Goal: Task Accomplishment & Management: Manage account settings

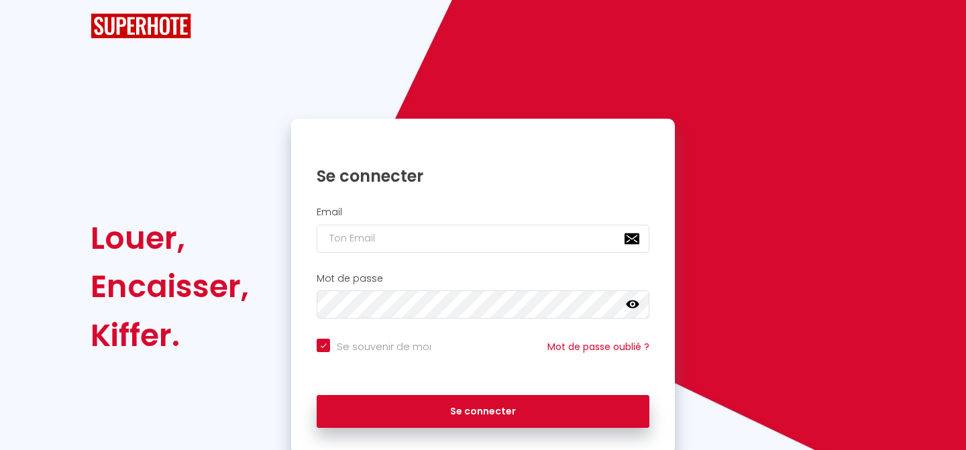
checkbox input "true"
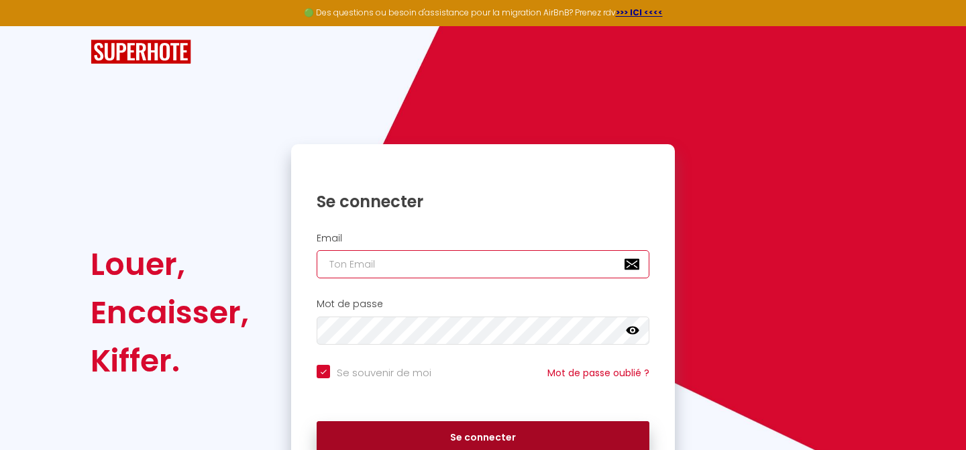
type input "[EMAIL_ADDRESS][DOMAIN_NAME]"
click at [486, 433] on button "Se connecter" at bounding box center [483, 438] width 333 height 34
checkbox input "true"
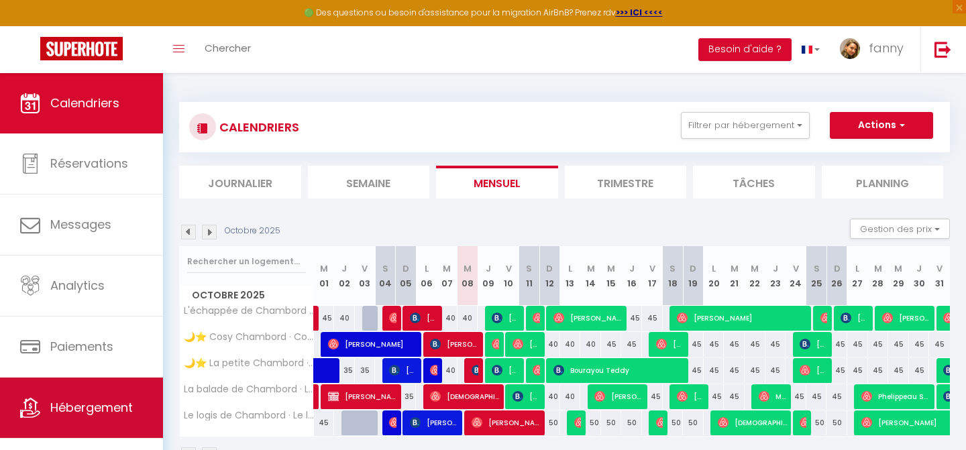
scroll to position [21, 0]
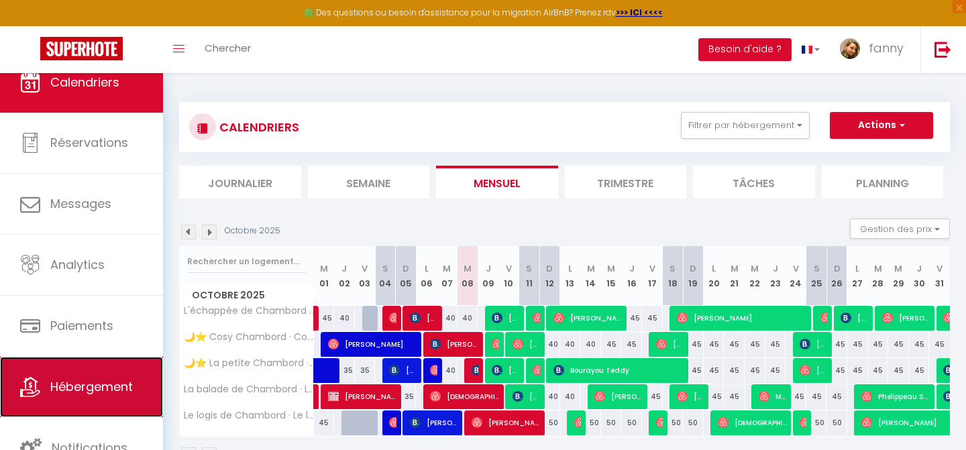
click at [125, 396] on link "Hébergement" at bounding box center [81, 387] width 163 height 60
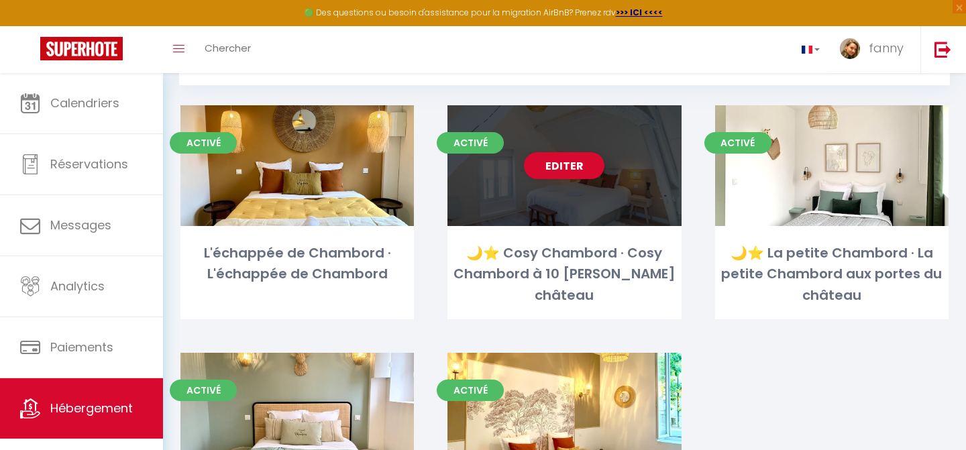
scroll to position [89, 0]
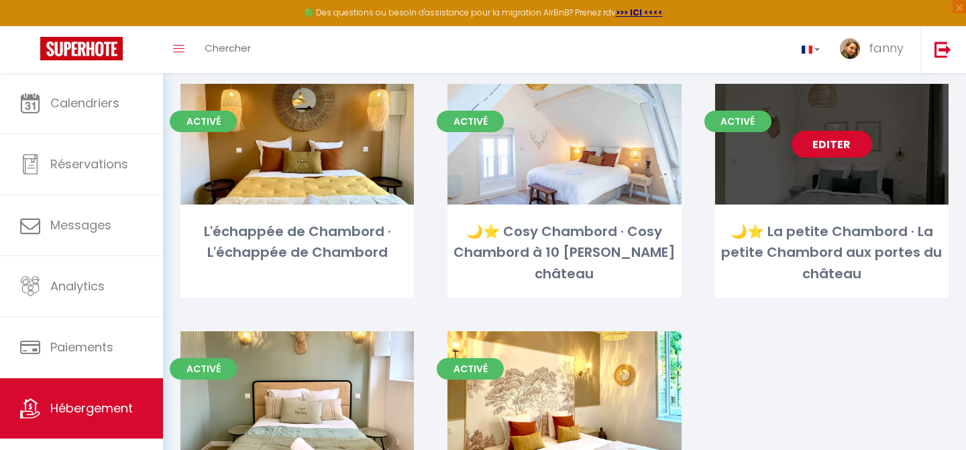
click at [822, 148] on link "Editer" at bounding box center [831, 144] width 80 height 27
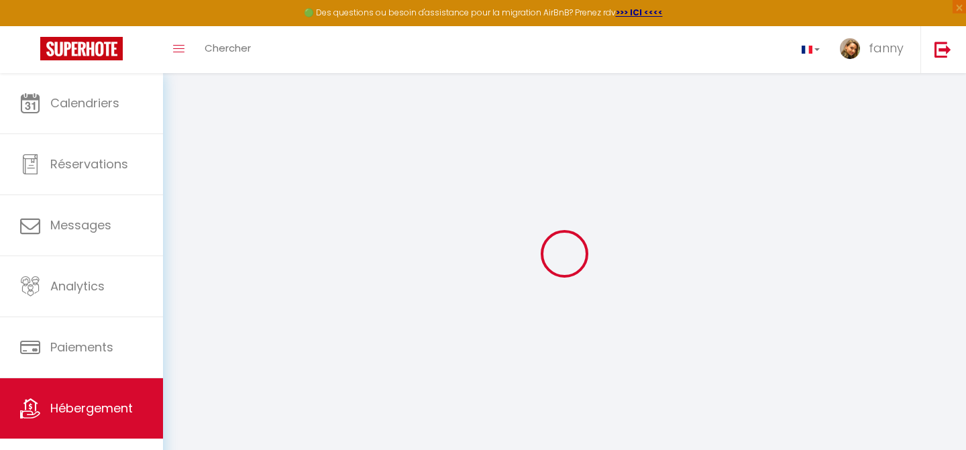
select select
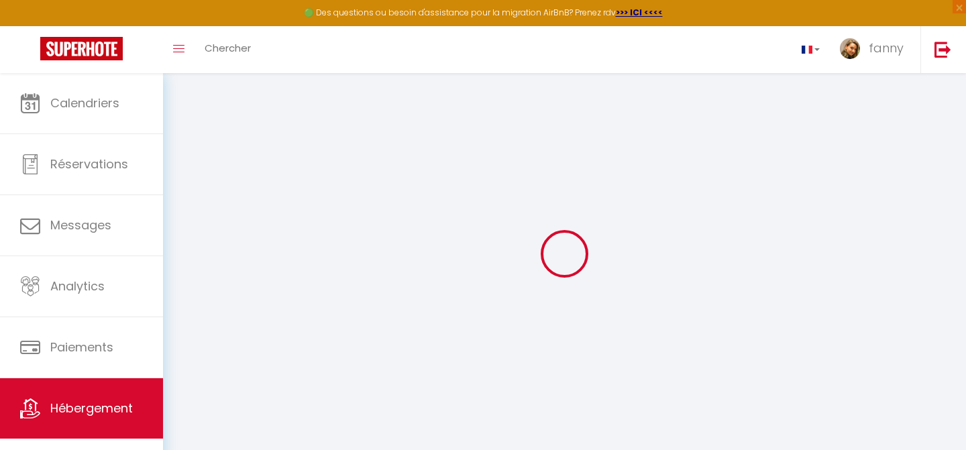
select select
checkbox input "false"
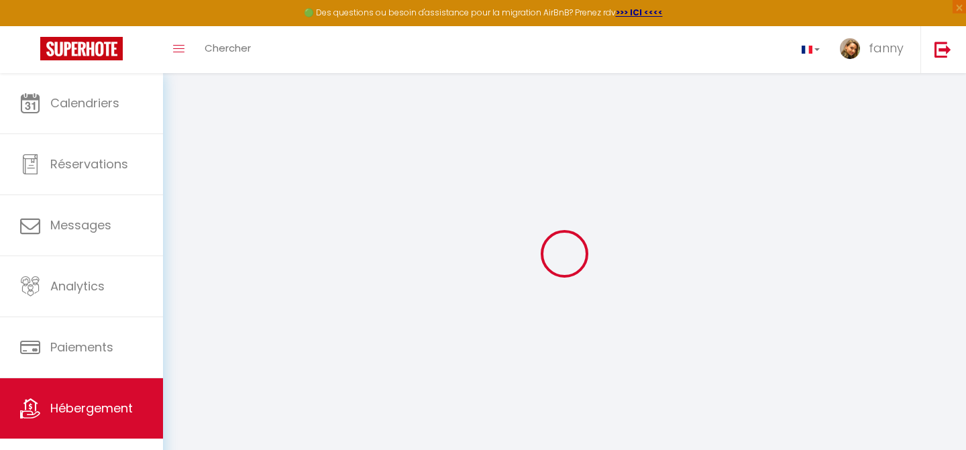
select select
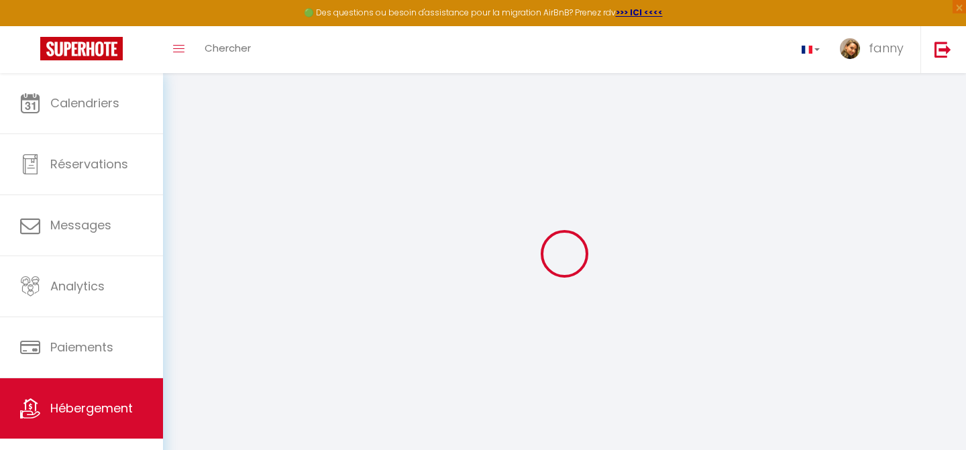
select select
checkbox input "false"
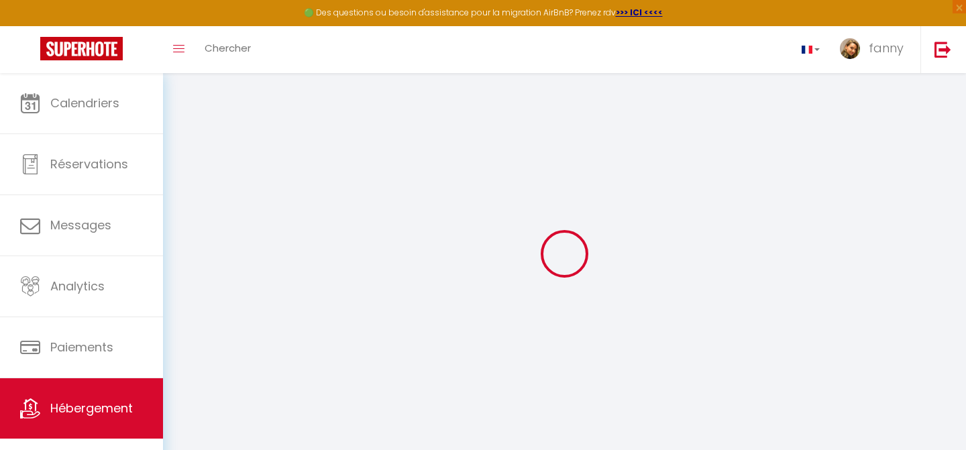
checkbox input "false"
select select
checkbox input "false"
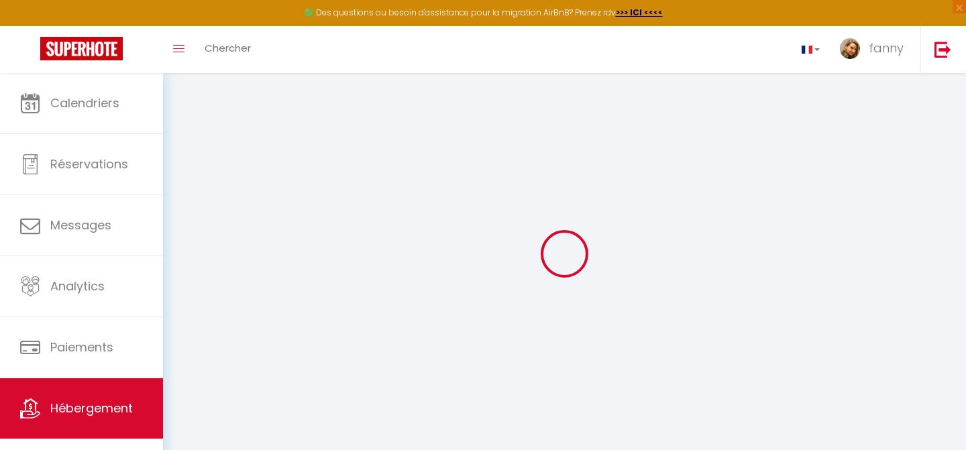
checkbox input "false"
select select
select select "16:00"
select select
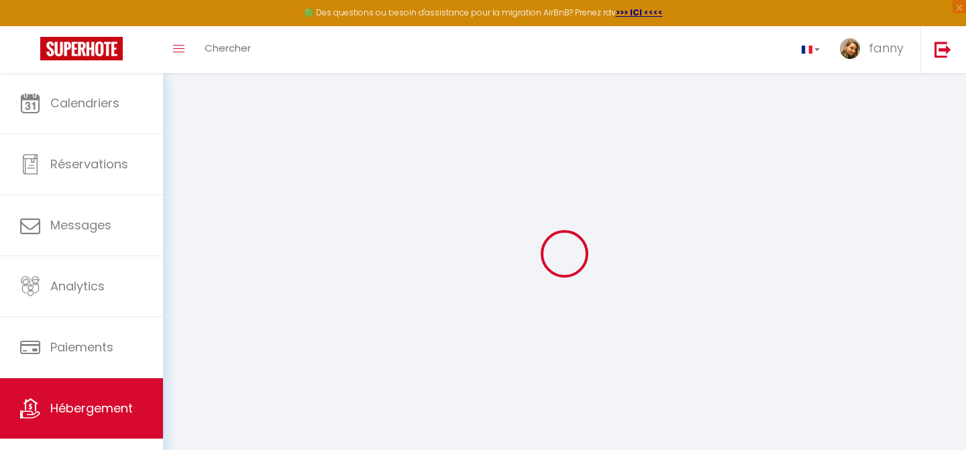
select select "11:00"
select select "30"
select select "120"
select select
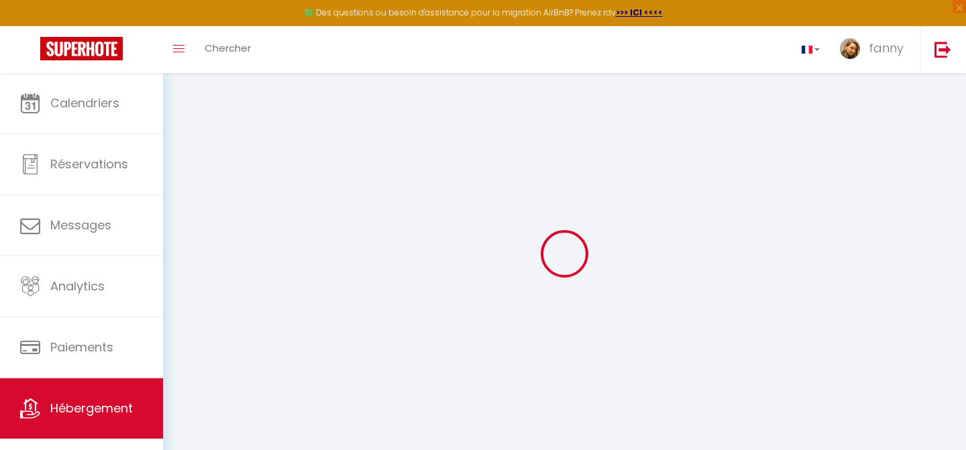
checkbox input "false"
select select
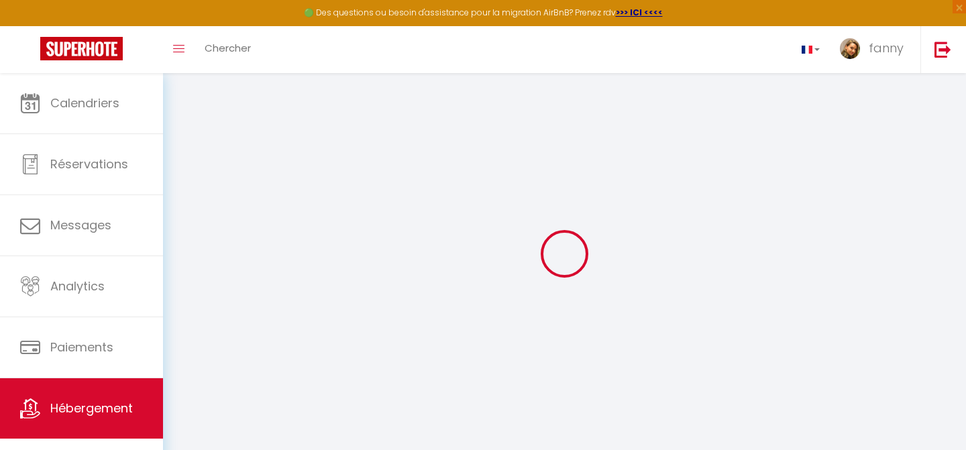
select select
checkbox input "false"
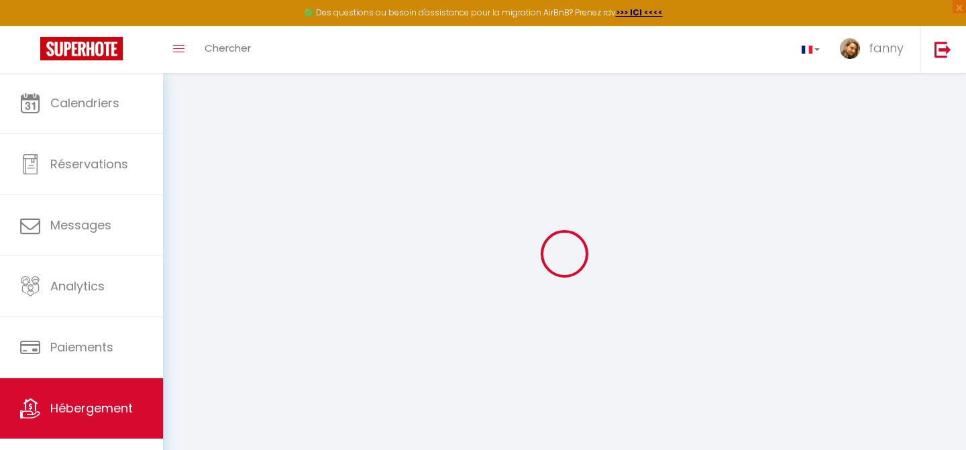
checkbox input "false"
select select
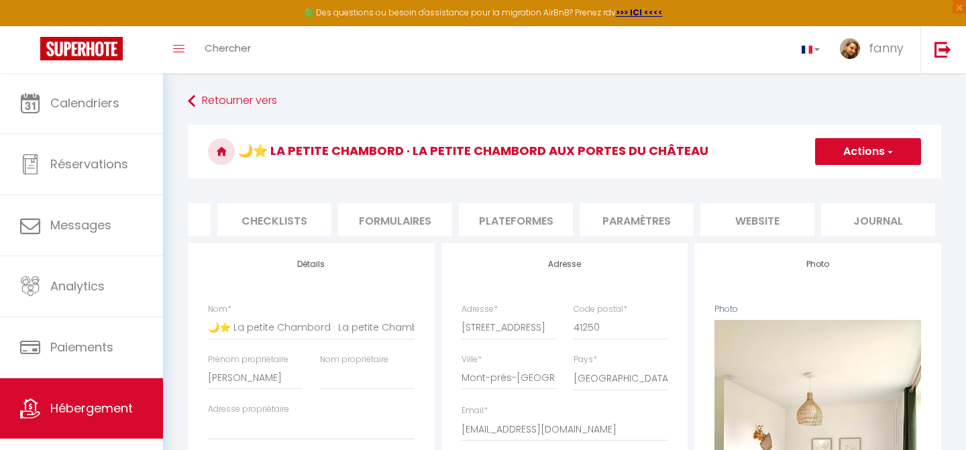
scroll to position [0, 454]
click at [654, 219] on li "Paramètres" at bounding box center [636, 219] width 114 height 33
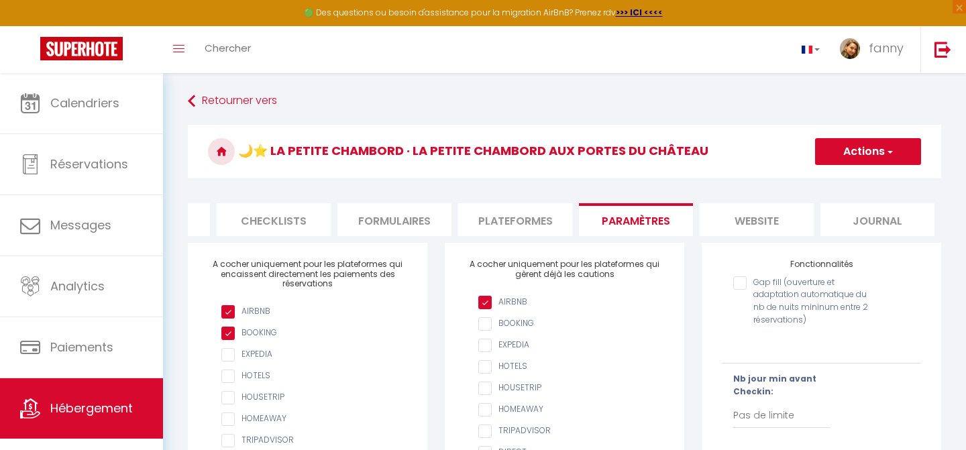
click at [536, 215] on li "Plateformes" at bounding box center [515, 219] width 114 height 33
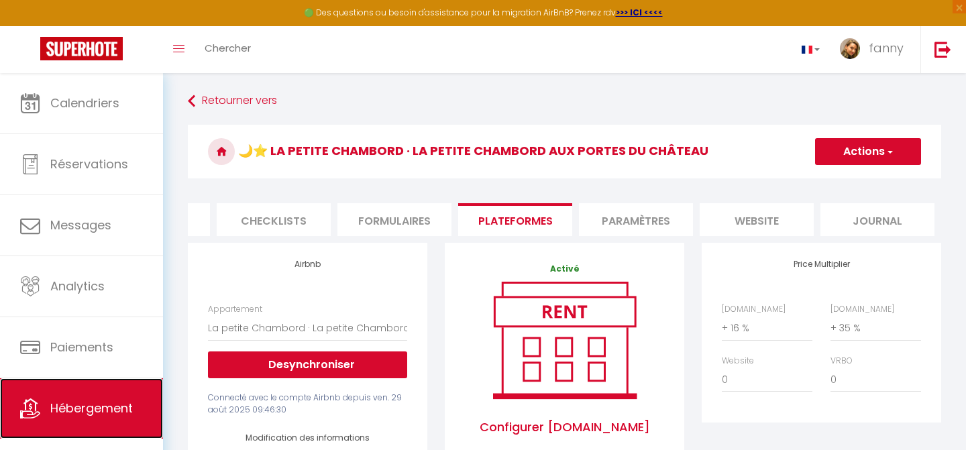
click at [94, 415] on span "Hébergement" at bounding box center [91, 408] width 82 height 17
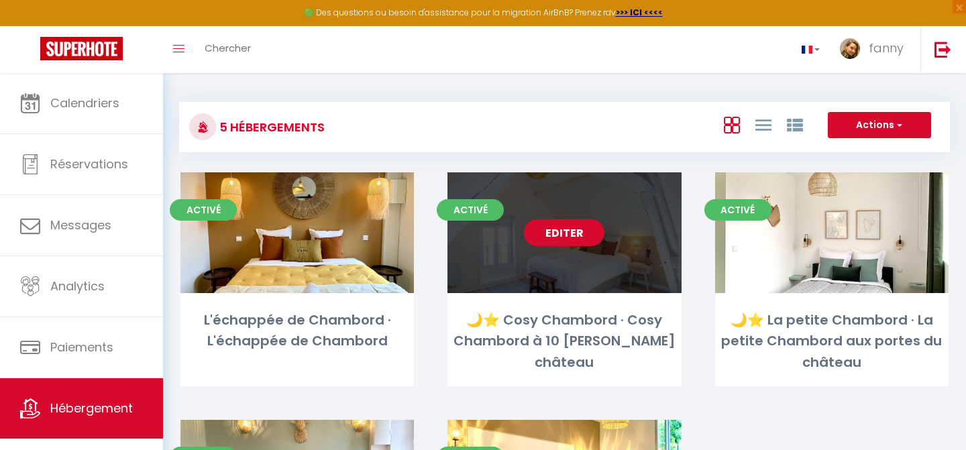
click at [539, 235] on link "Editer" at bounding box center [564, 232] width 80 height 27
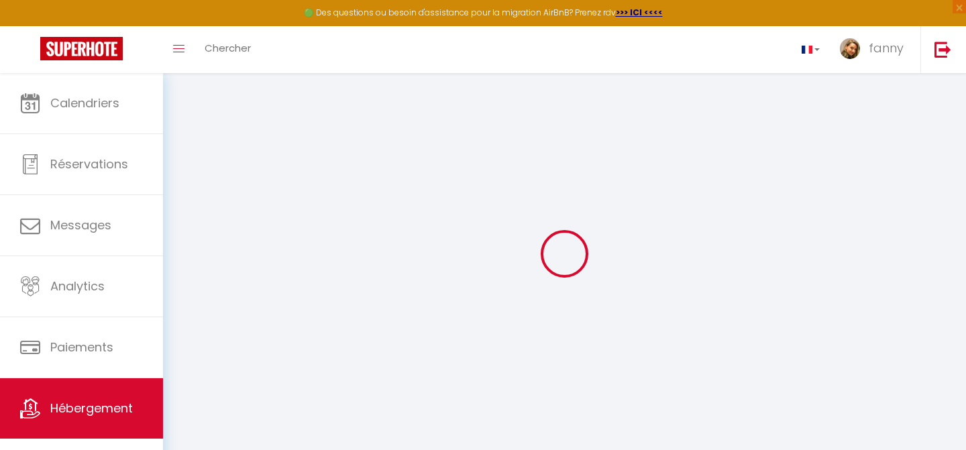
type input "🌙⭐ Cosy Chambord · Cosy Chambord à 10 [PERSON_NAME] château"
type input "[PERSON_NAME]"
select select
select select "2"
type input "80"
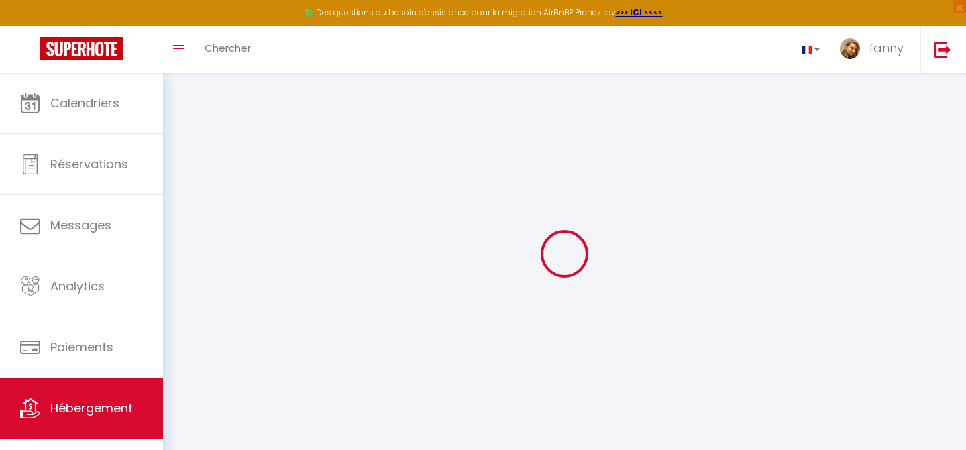
type input "41.9"
select select
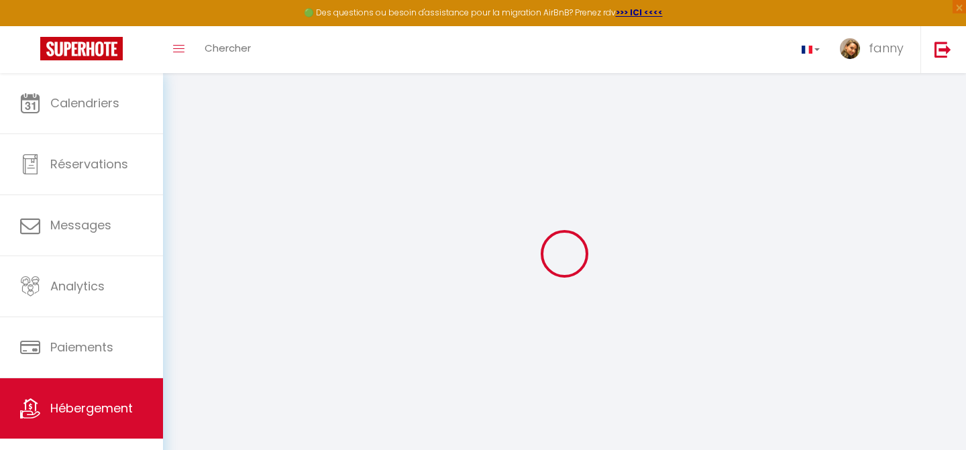
select select
type input "[STREET_ADDRESS]"
type input "41250"
type input "Mont-prés-[GEOGRAPHIC_DATA]"
type input "[EMAIL_ADDRESS][DOMAIN_NAME]"
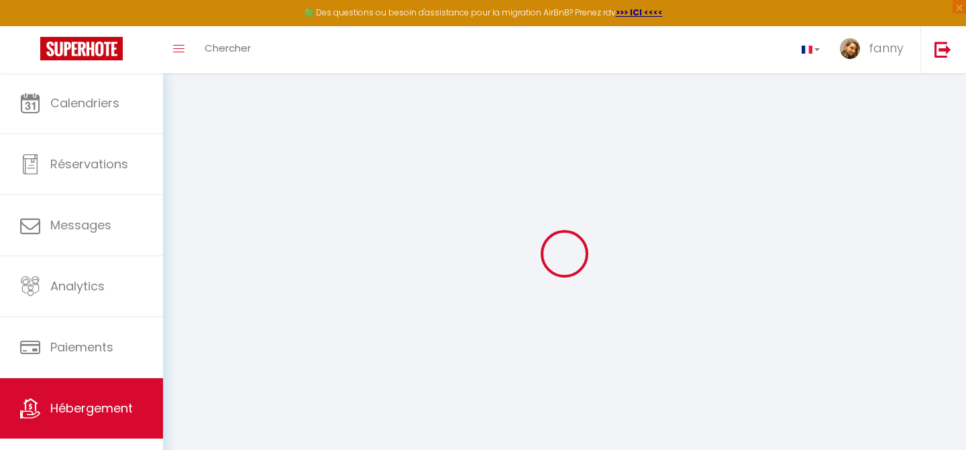
select select
checkbox input "false"
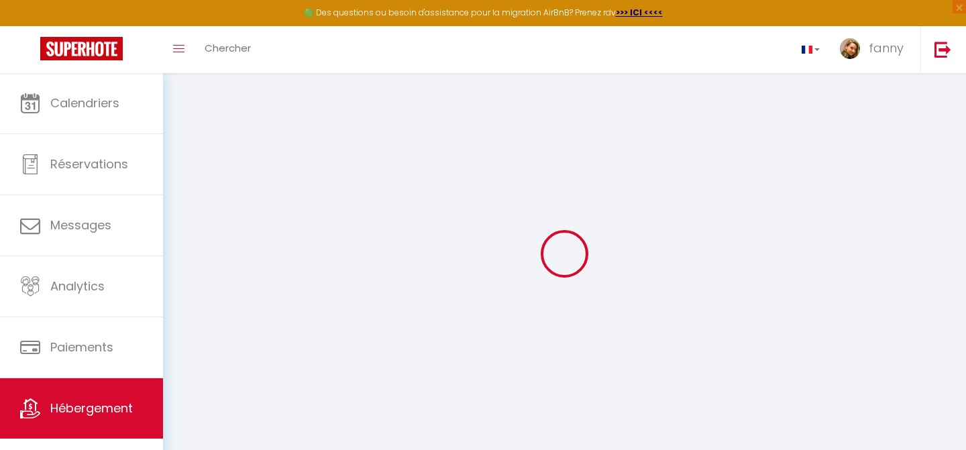
select select
type input "0"
type input "41.9"
type input "0"
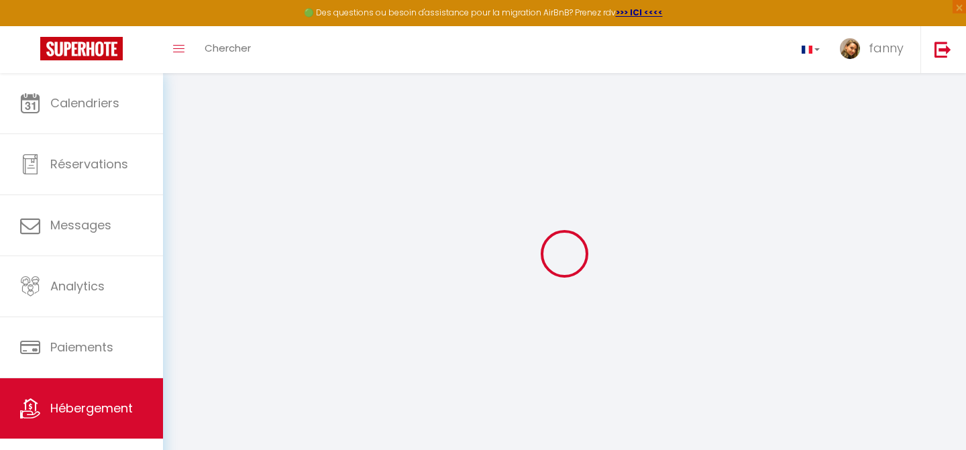
type input "0"
select select
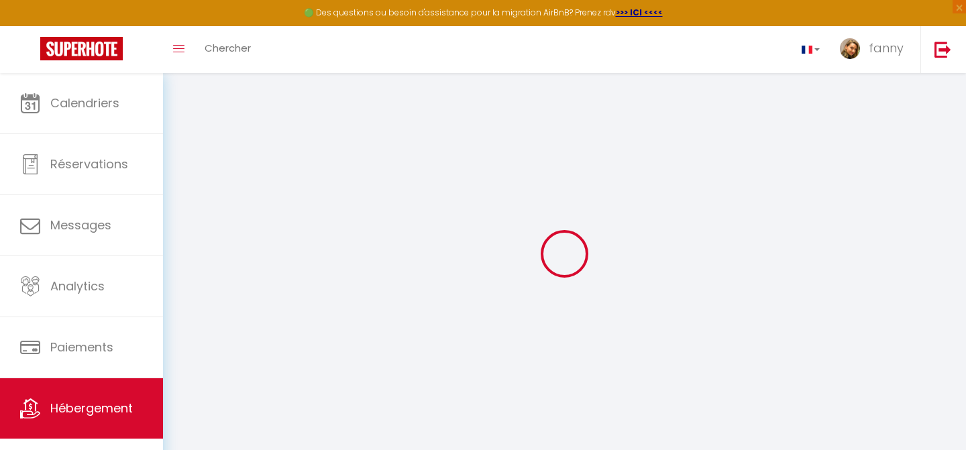
select select
checkbox input "false"
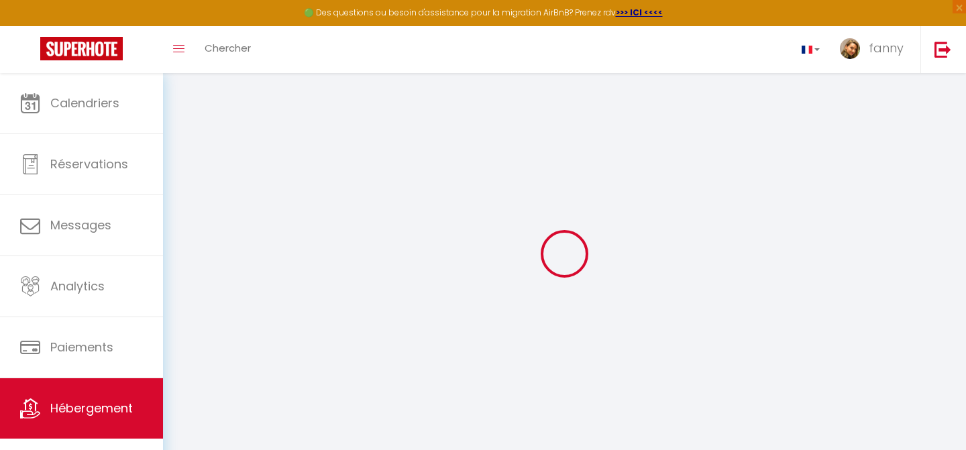
checkbox input "false"
select select
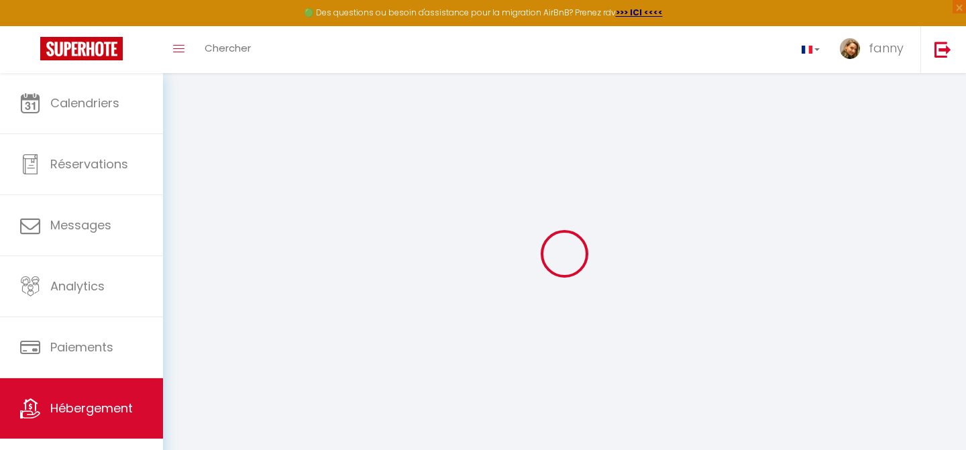
select select
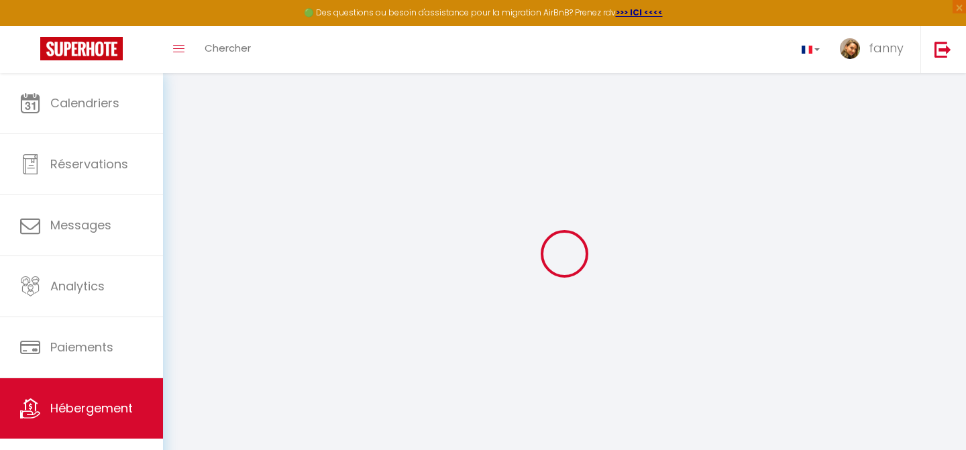
checkbox input "false"
select select
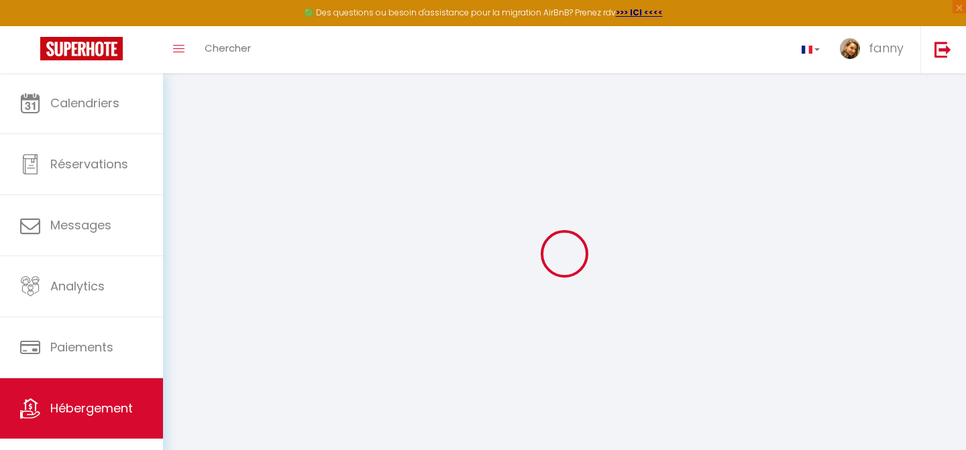
select select
checkbox input "false"
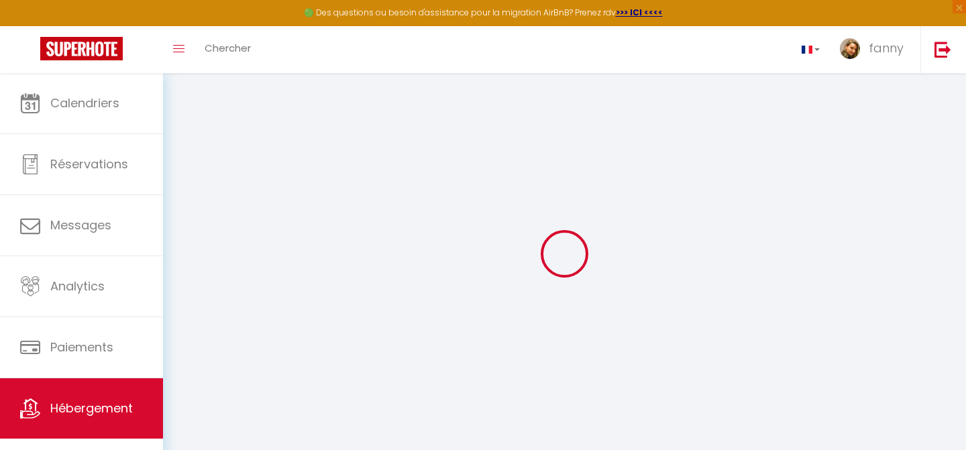
select select
checkbox input "false"
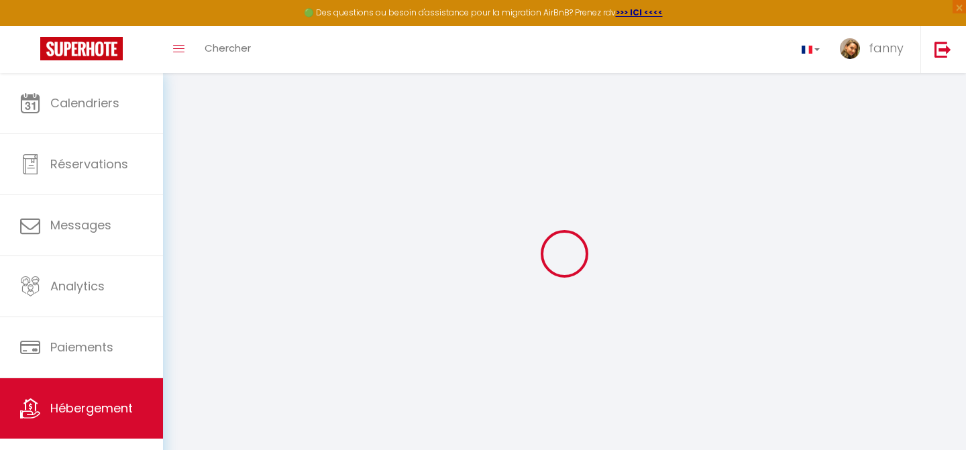
checkbox input "false"
select select "well_reviewed_guests"
select select "EUR"
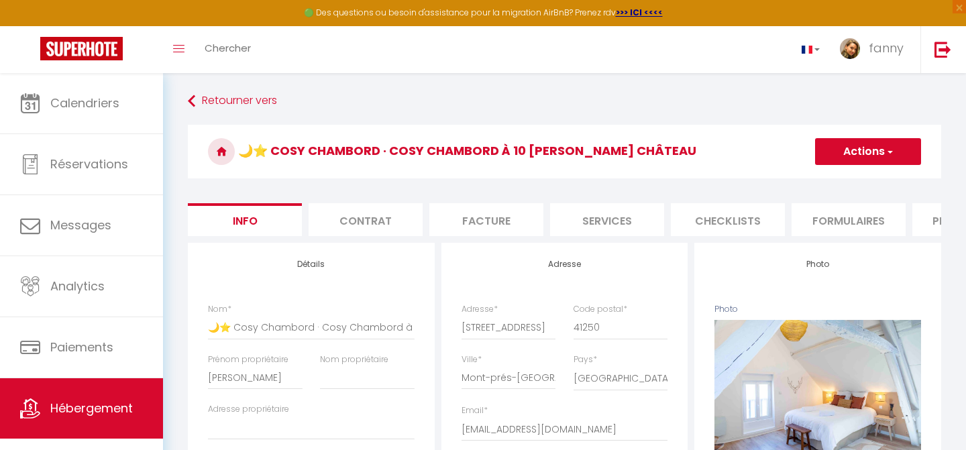
select select
checkbox input "false"
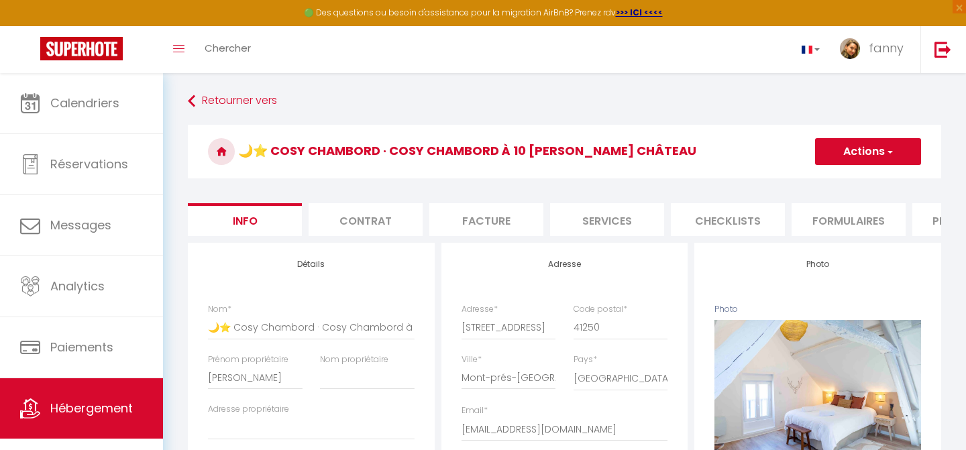
checkbox input "false"
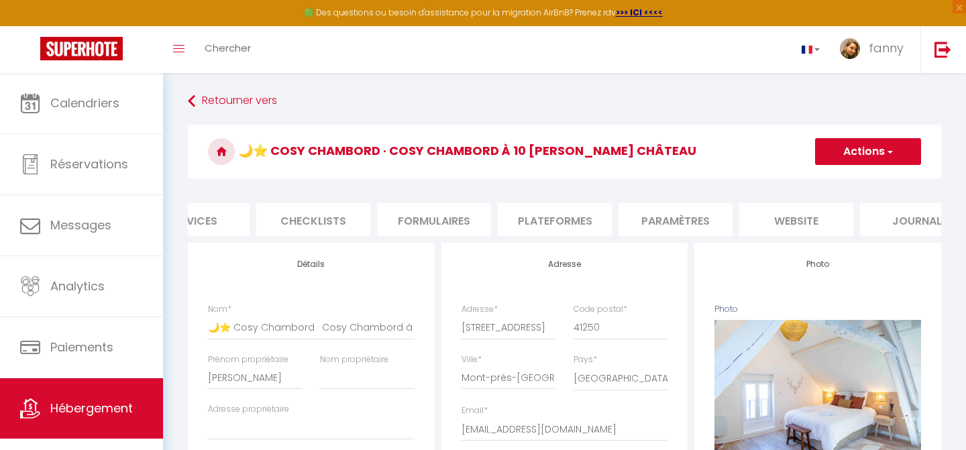
scroll to position [0, 429]
click at [522, 220] on li "Plateformes" at bounding box center [541, 219] width 114 height 33
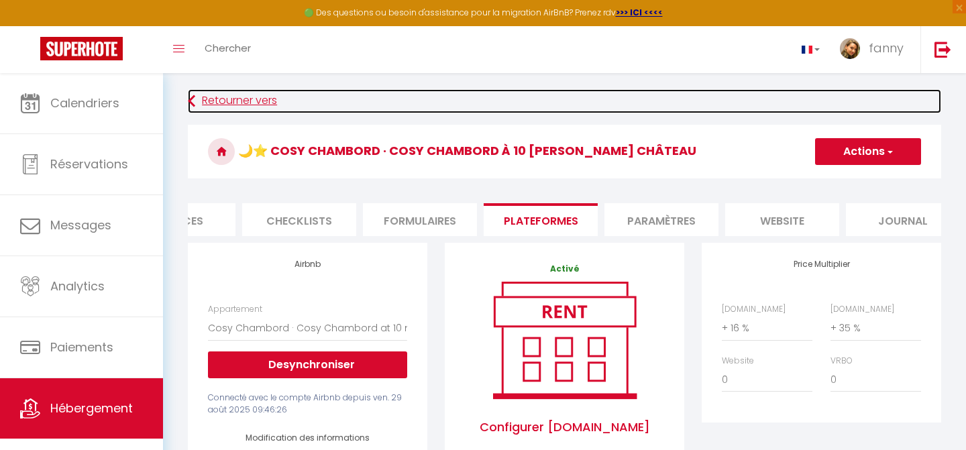
click at [218, 94] on link "Retourner vers" at bounding box center [564, 101] width 753 height 24
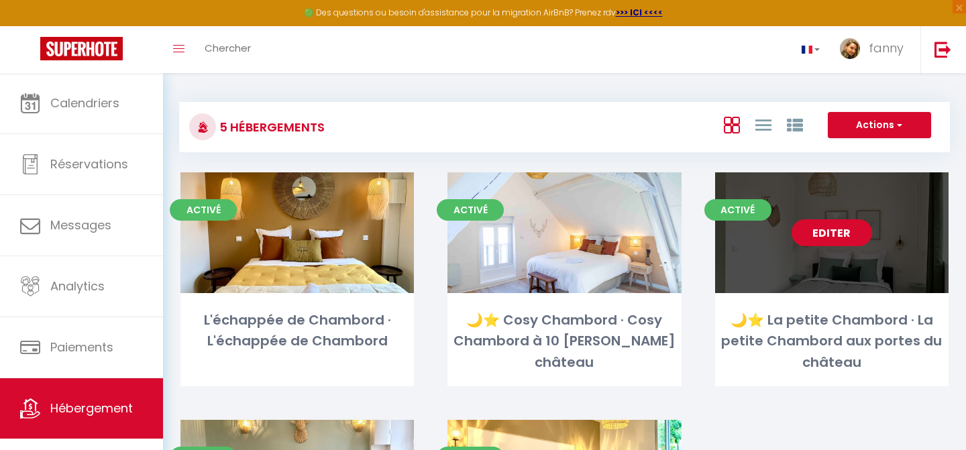
click at [828, 228] on link "Editer" at bounding box center [831, 232] width 80 height 27
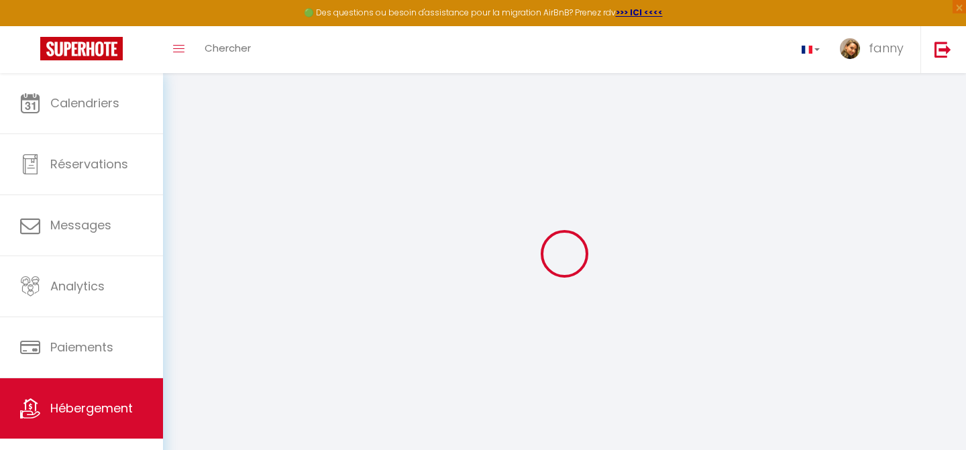
select select
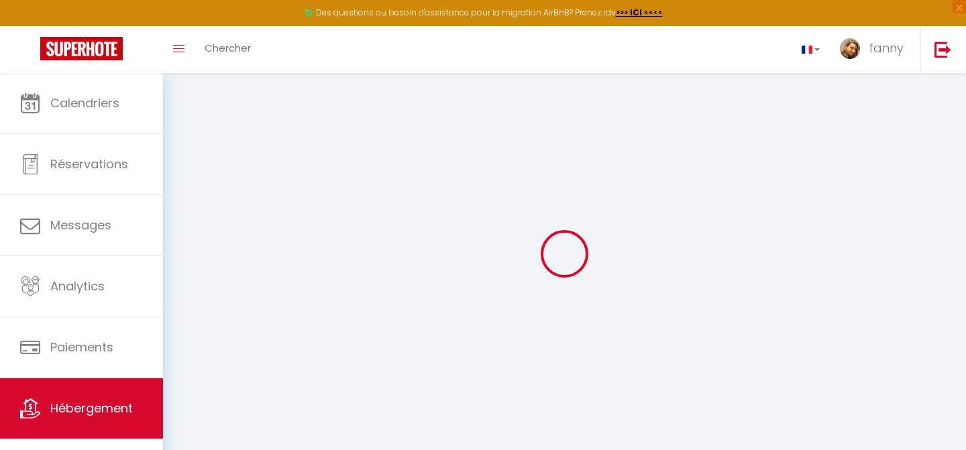
select select
checkbox input "false"
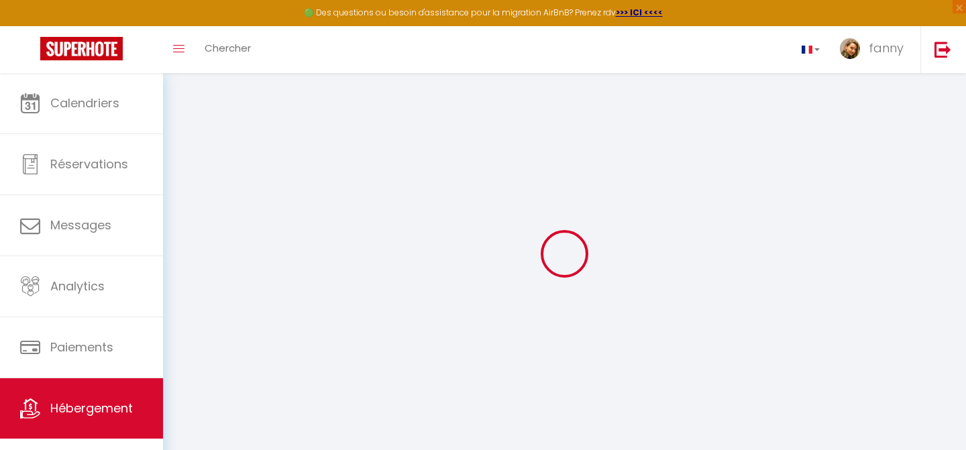
select select
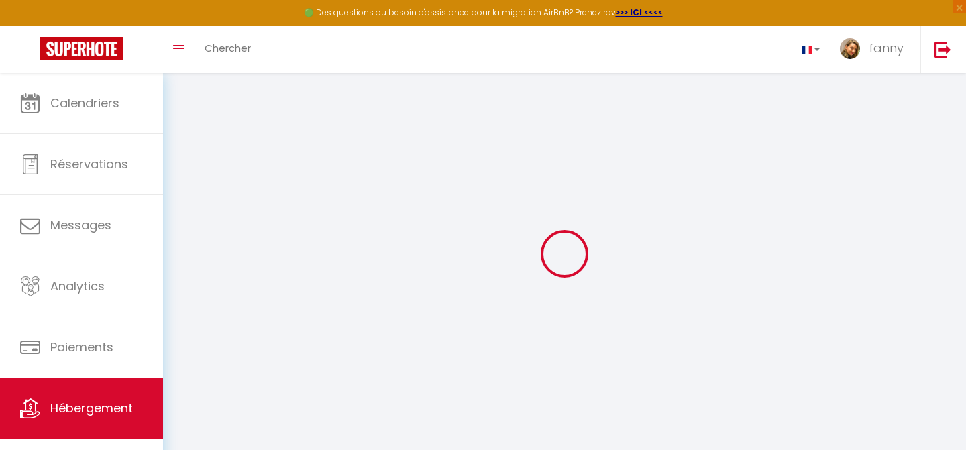
select select
checkbox input "false"
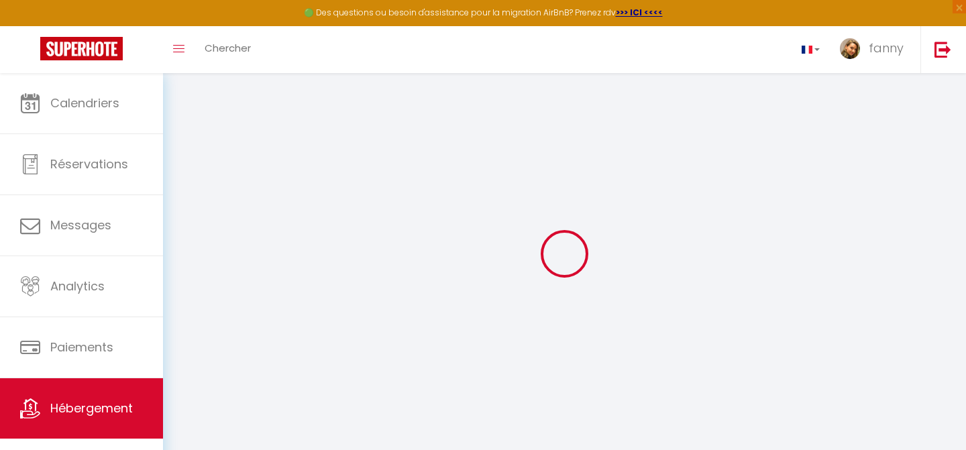
checkbox input "false"
select select
type input "🌙⭐ La petite Chambord · La petite Chambord aux portes du château"
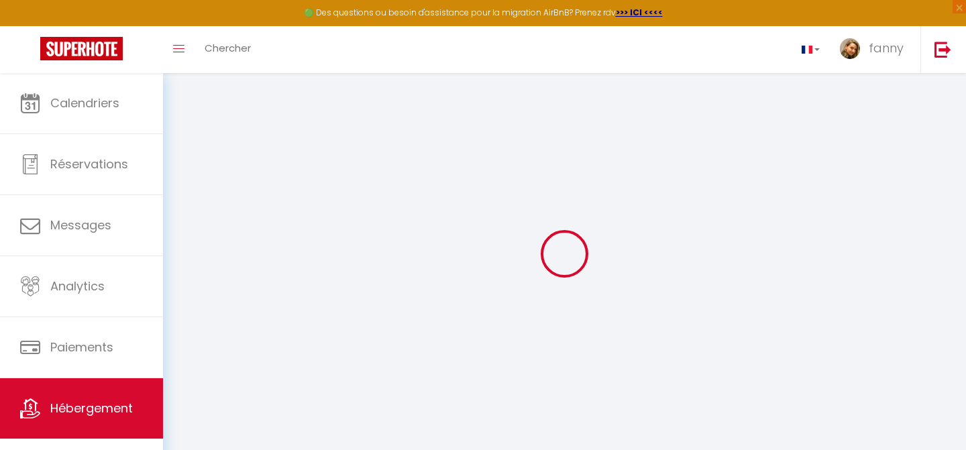
type input "[PERSON_NAME]"
select select "2"
type input "80"
type input "41.9"
select select
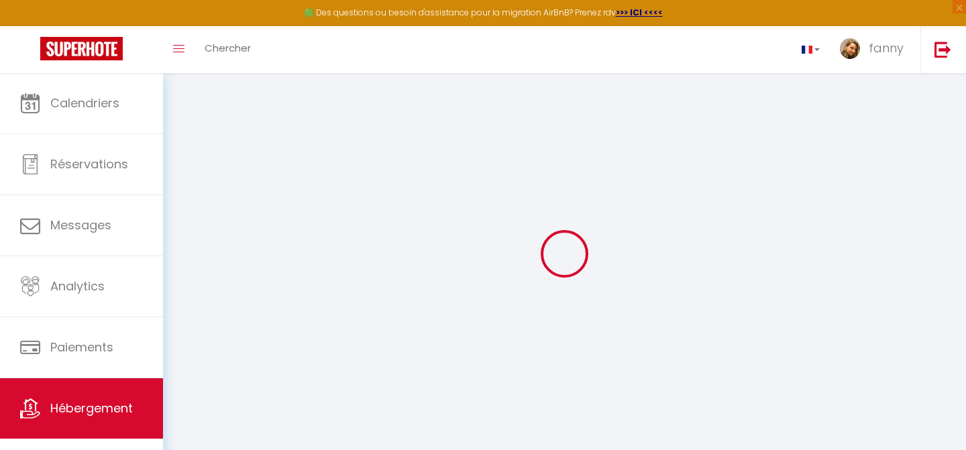
select select
type input "[STREET_ADDRESS]"
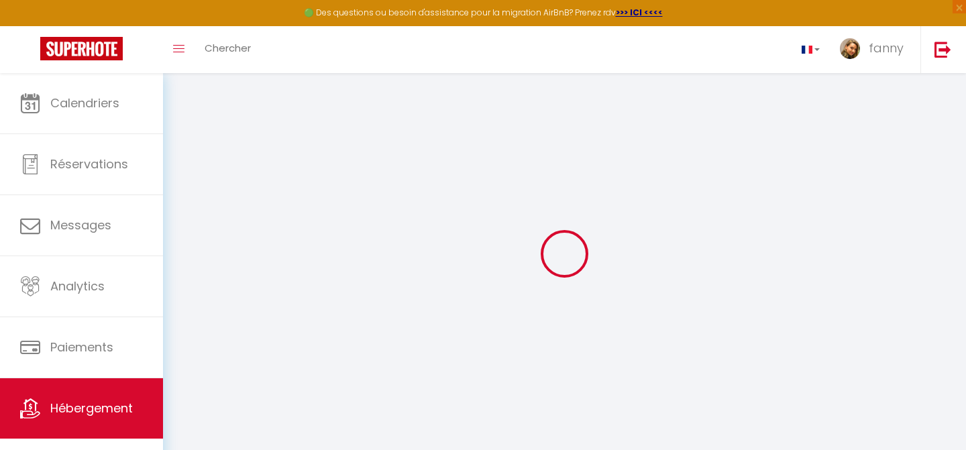
type input "41250"
type input "Mont-prés-[GEOGRAPHIC_DATA]"
type input "[EMAIL_ADDRESS][DOMAIN_NAME]"
select select
checkbox input "false"
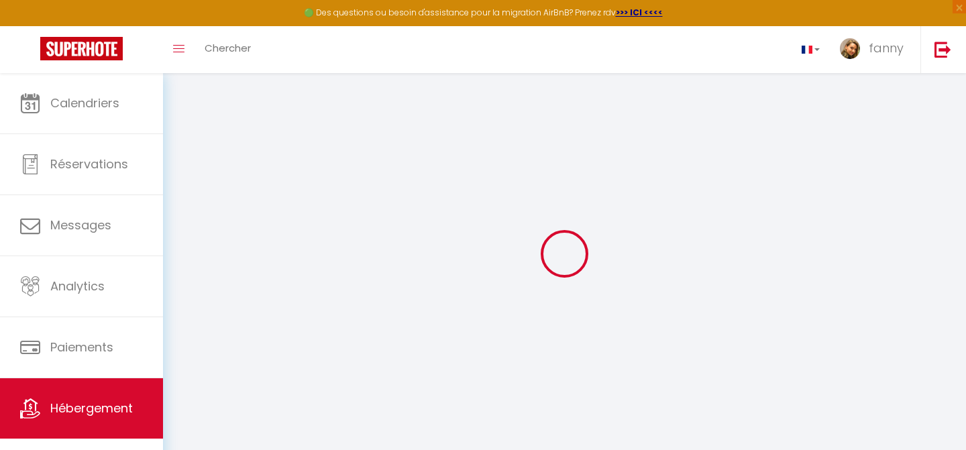
checkbox input "false"
select select
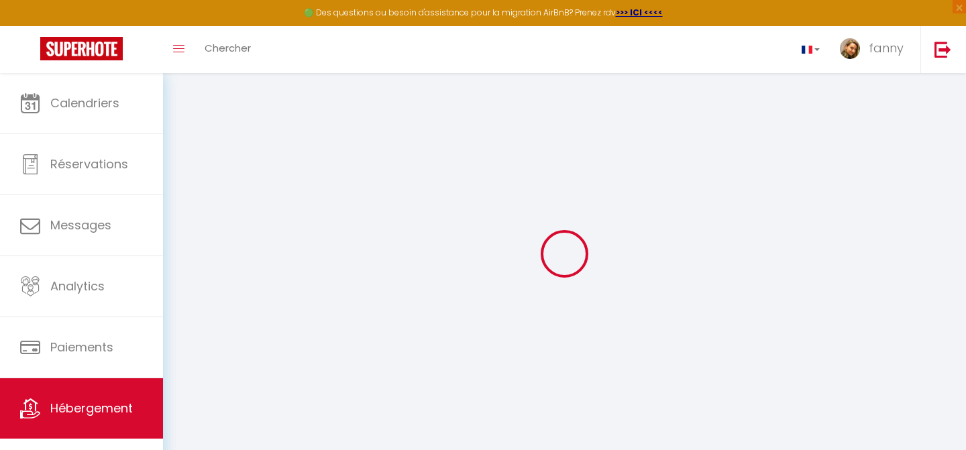
type input "0"
type input "41.9"
type input "0"
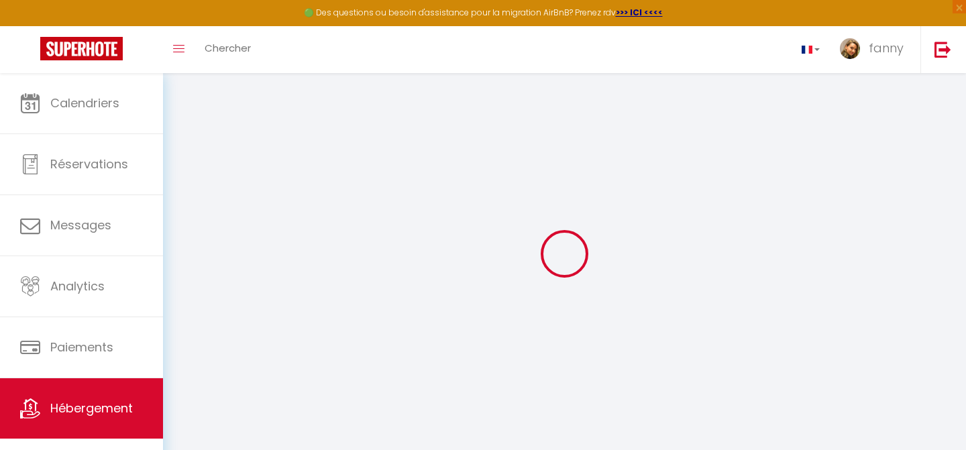
select select
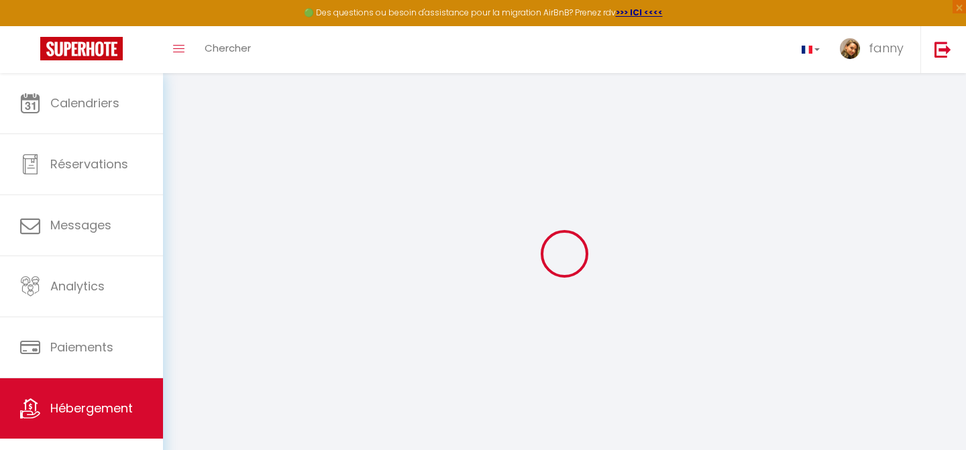
select select
checkbox input "false"
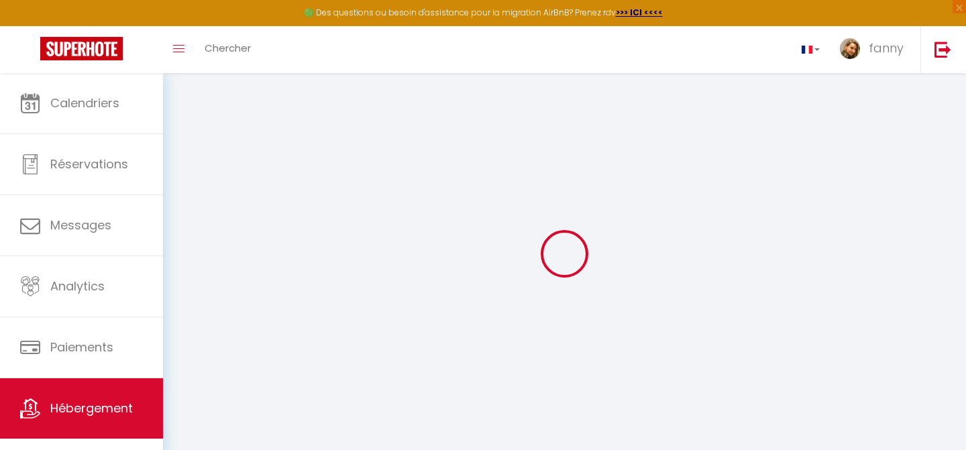
select select
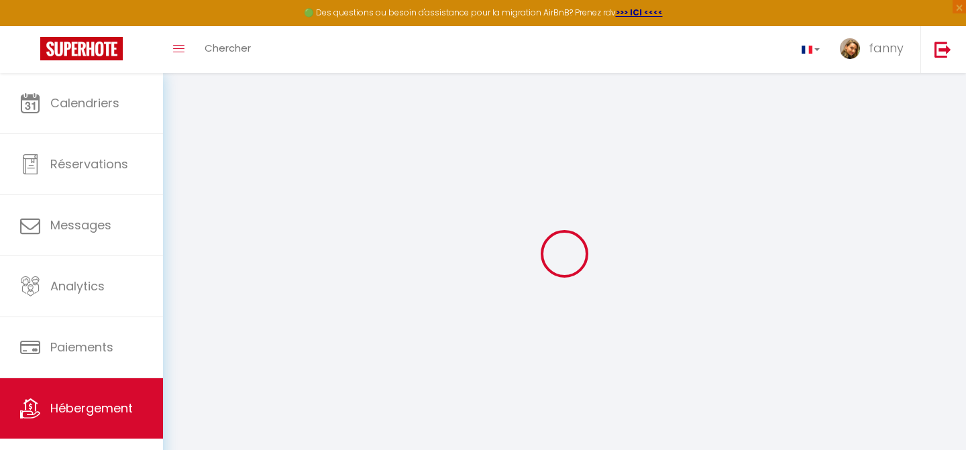
select select
checkbox input "false"
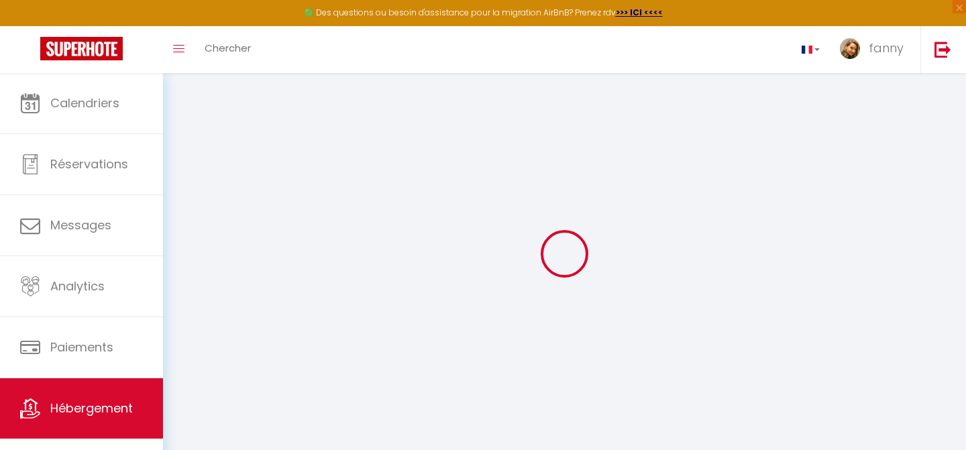
checkbox input "false"
select select
checkbox input "false"
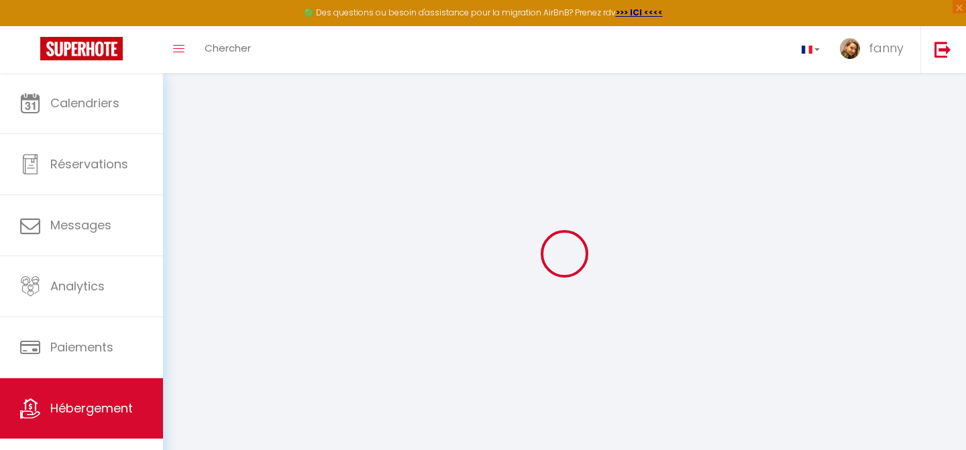
checkbox input "false"
select select
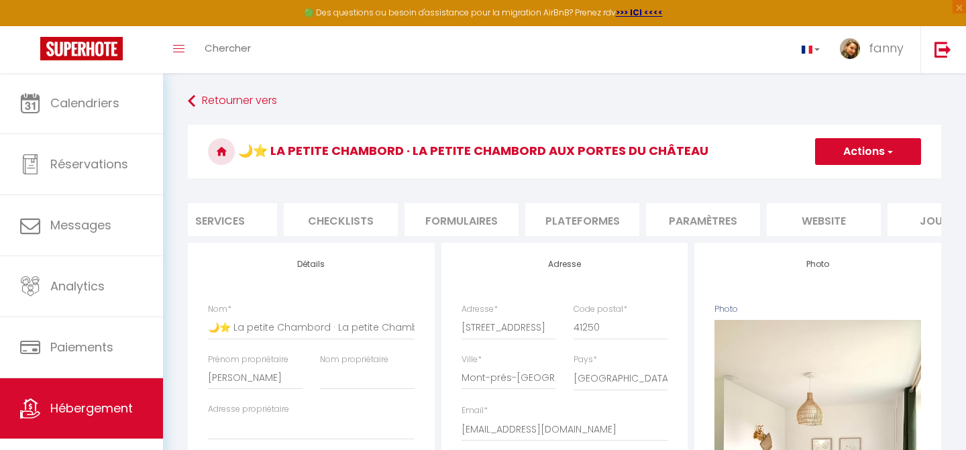
scroll to position [0, 454]
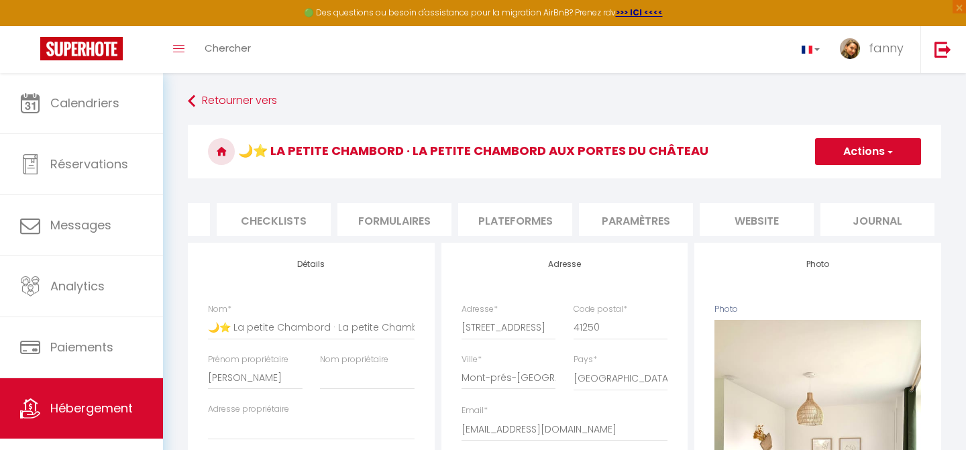
click at [543, 215] on li "Plateformes" at bounding box center [515, 219] width 114 height 33
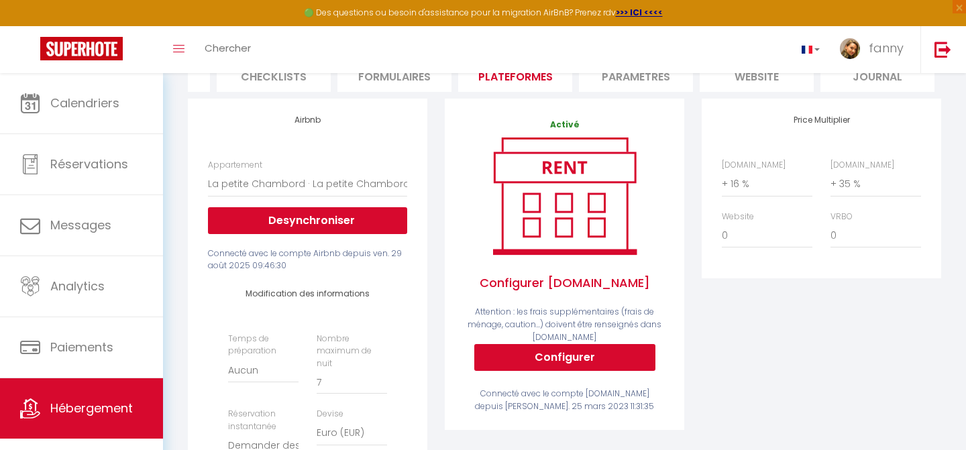
scroll to position [145, 0]
